Goal: Transaction & Acquisition: Register for event/course

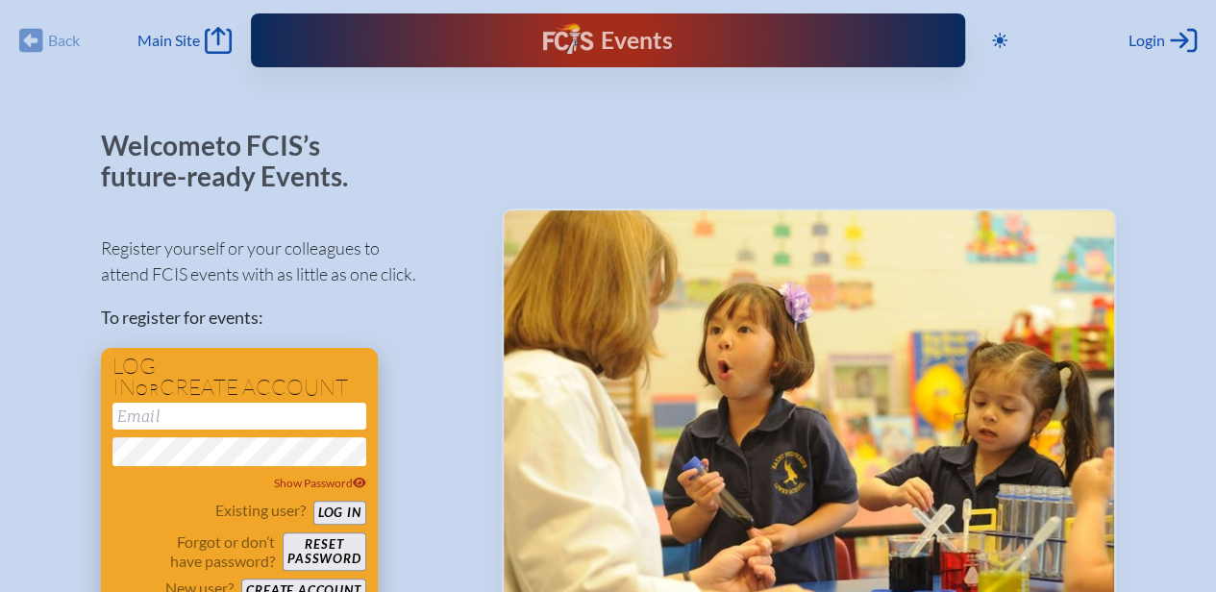
type input "[EMAIL_ADDRESS][DOMAIN_NAME]"
click at [334, 500] on form "[EMAIL_ADDRESS][DOMAIN_NAME] Show Password Existing user? Log in Forgot or don’…" at bounding box center [239, 503] width 254 height 200
click at [334, 517] on button "Log in" at bounding box center [339, 513] width 53 height 24
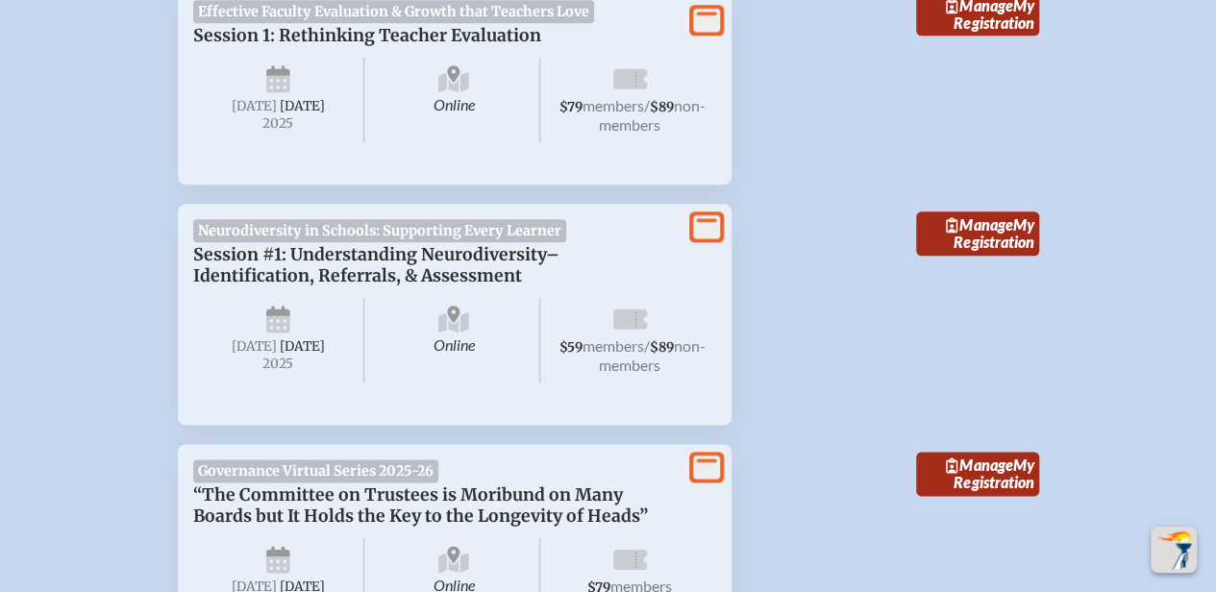
scroll to position [1034, 0]
click at [956, 221] on span "Manage" at bounding box center [979, 223] width 66 height 18
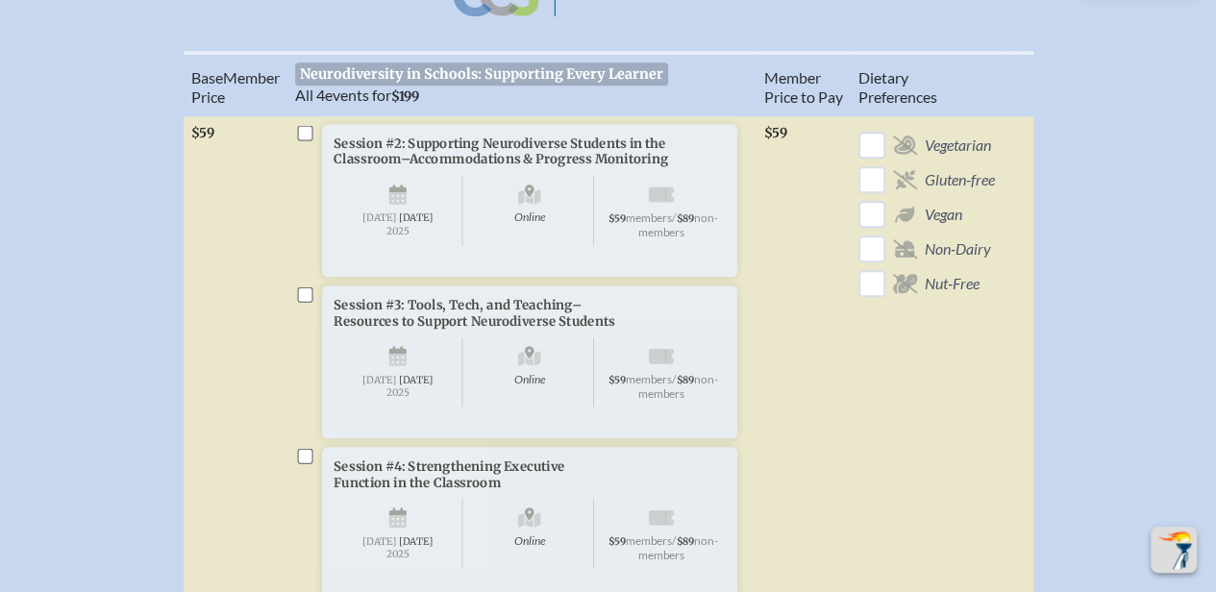
scroll to position [652, 0]
click at [305, 139] on input "checkbox" at bounding box center [304, 131] width 15 height 15
checkbox input "true"
click at [308, 301] on input "checkbox" at bounding box center [304, 292] width 15 height 15
checkbox input "true"
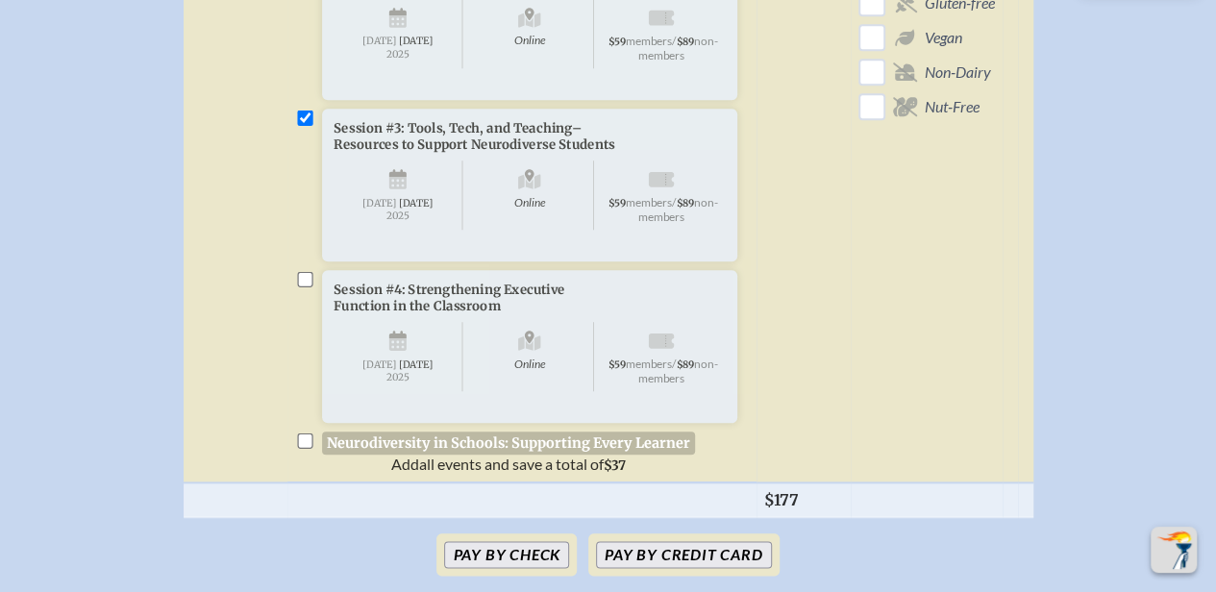
scroll to position [828, 0]
click at [308, 285] on input "checkbox" at bounding box center [304, 277] width 15 height 15
checkbox input "true"
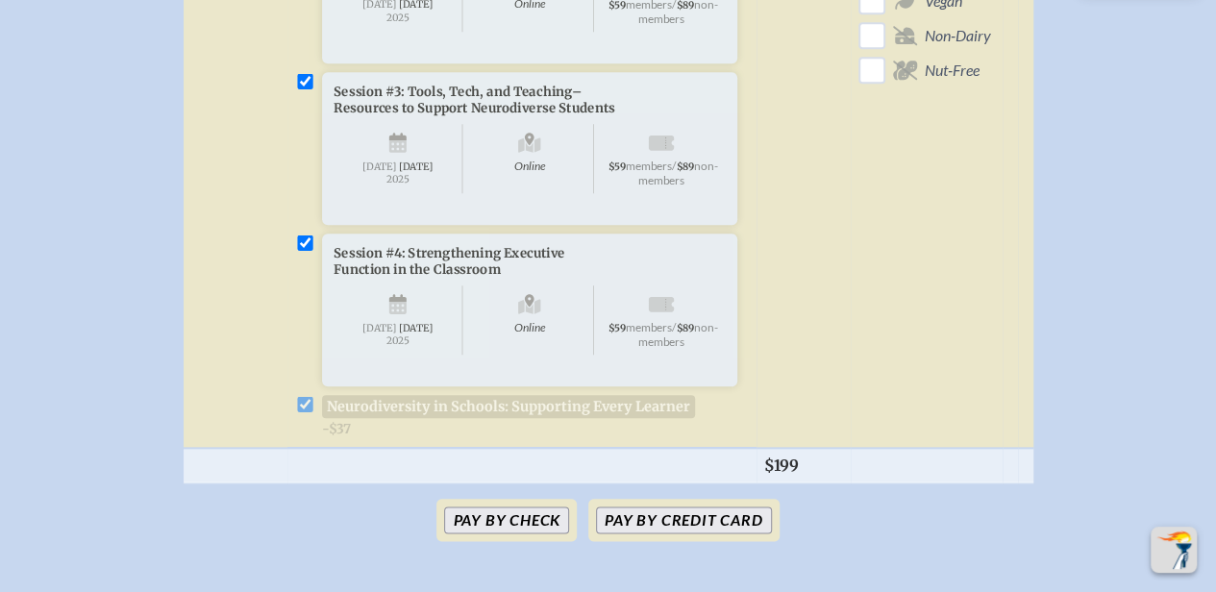
scroll to position [1018, 0]
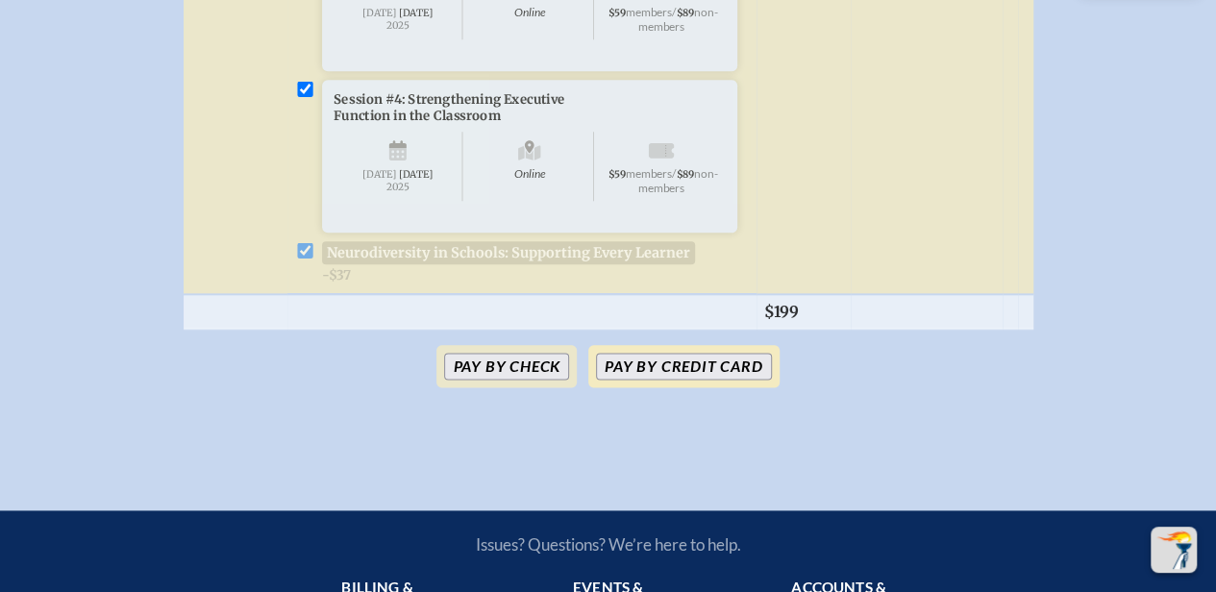
click at [705, 380] on button "Pay by Credit Card" at bounding box center [683, 366] width 175 height 27
